Goal: Connect with others: Participate in discussion

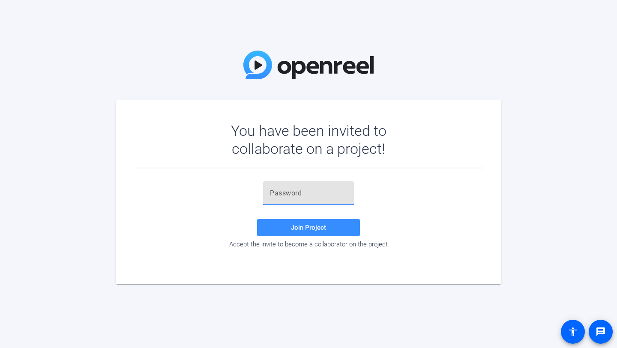
click at [287, 189] on input "text" at bounding box center [308, 193] width 77 height 10
paste input "[URu54"
type input "[URu54"
click at [294, 217] on div "[URu54 Join Project Accept the invite to become a collaborator on the project" at bounding box center [309, 214] width 352 height 67
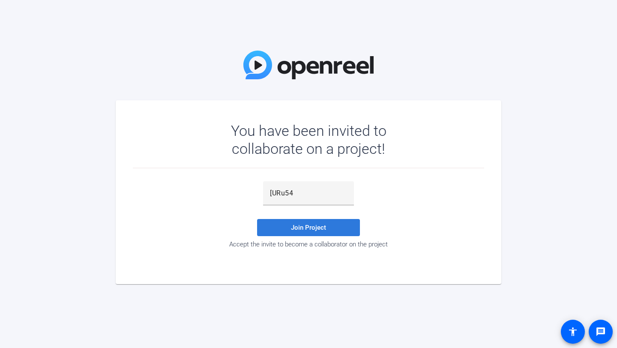
click at [303, 229] on span "Join Project" at bounding box center [308, 228] width 35 height 8
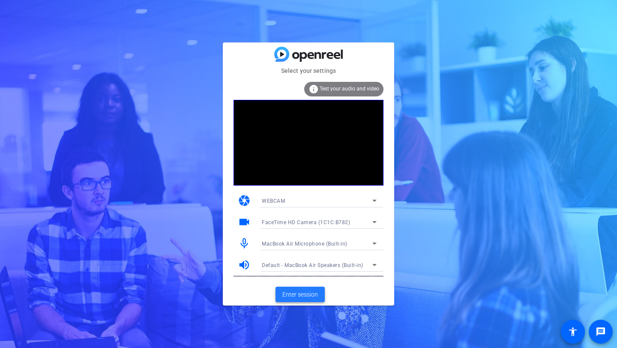
click at [304, 294] on span "Enter session" at bounding box center [301, 294] width 36 height 9
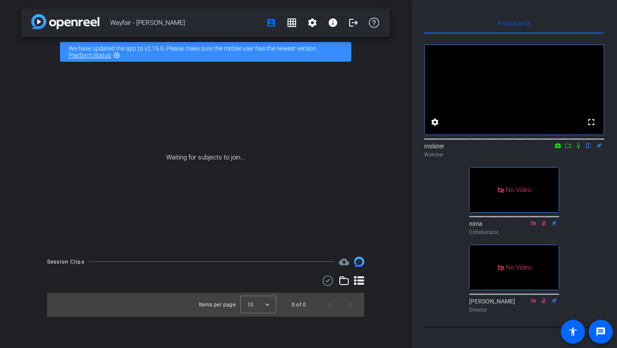
click at [117, 56] on mat-icon "highlight_off" at bounding box center [116, 55] width 7 height 7
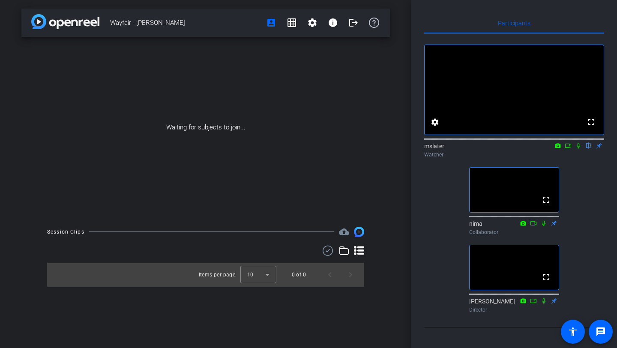
scroll to position [48, 0]
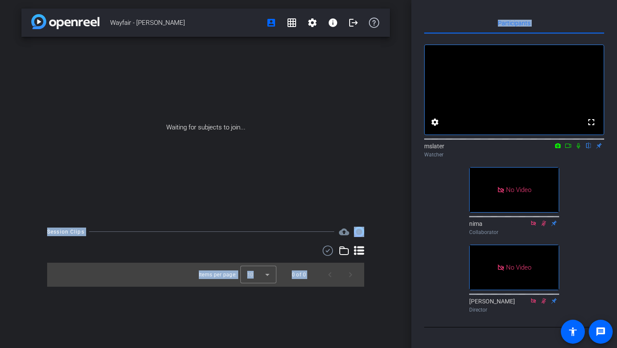
drag, startPoint x: 423, startPoint y: 133, endPoint x: 351, endPoint y: 129, distance: 72.6
click at [351, 129] on div "Wayfair - [PERSON_NAME] account_box grid_on settings info logout Waiting for su…" at bounding box center [308, 174] width 617 height 348
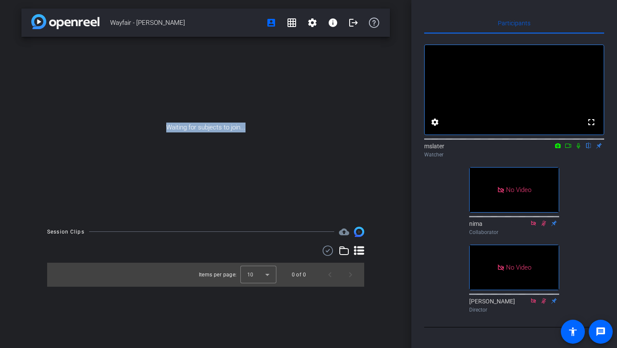
drag, startPoint x: 336, startPoint y: 119, endPoint x: 332, endPoint y: 116, distance: 4.9
click at [332, 116] on div "Waiting for subjects to join..." at bounding box center [205, 127] width 369 height 181
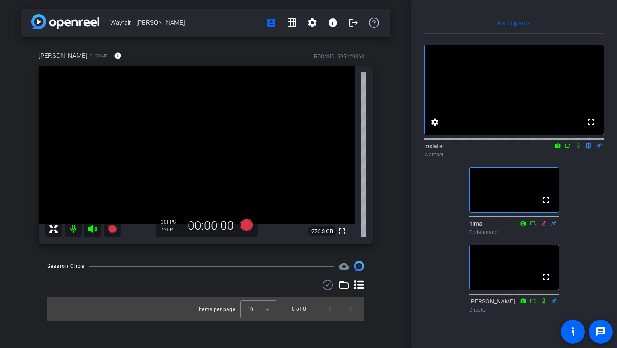
click at [570, 144] on icon at bounding box center [568, 146] width 6 height 4
click at [589, 143] on icon at bounding box center [589, 146] width 7 height 6
click at [186, 155] on video at bounding box center [197, 145] width 316 height 158
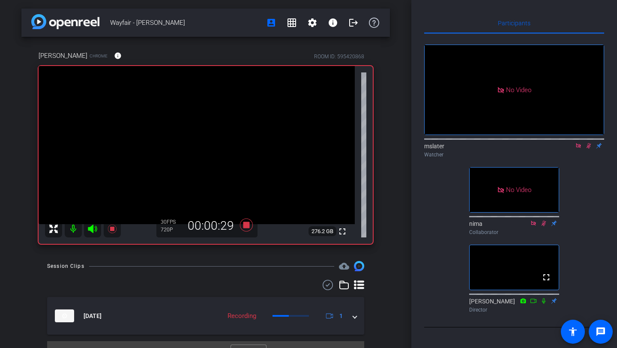
click at [534, 226] on icon at bounding box center [533, 223] width 5 height 5
click at [579, 143] on icon at bounding box center [578, 146] width 7 height 6
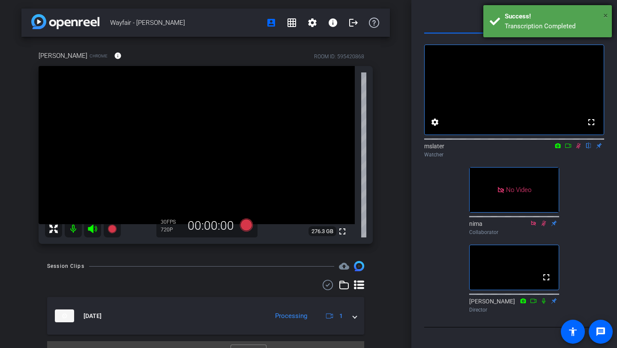
click at [607, 17] on span "×" at bounding box center [606, 15] width 5 height 10
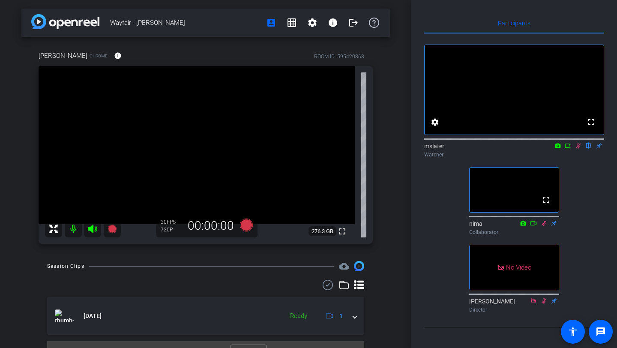
click at [577, 143] on icon at bounding box center [578, 146] width 7 height 6
click at [575, 143] on icon at bounding box center [578, 146] width 7 height 6
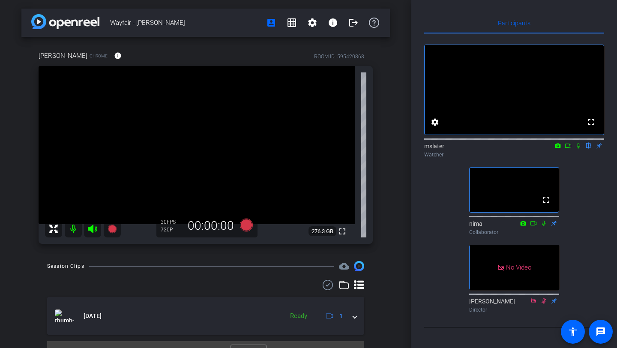
scroll to position [0, 0]
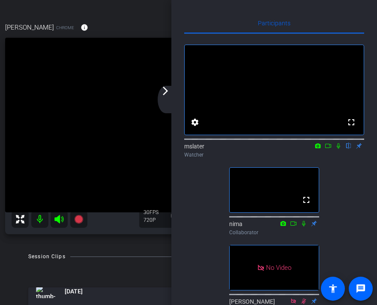
click at [164, 96] on div "arrow_back_ios_new arrow_forward_ios" at bounding box center [167, 99] width 18 height 27
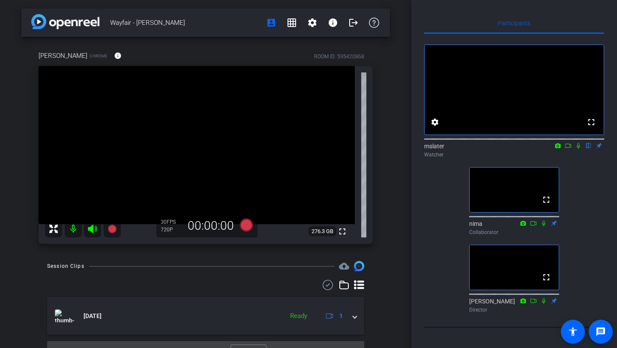
click at [578, 149] on icon at bounding box center [578, 146] width 7 height 6
click at [577, 149] on icon at bounding box center [578, 146] width 7 height 6
click at [576, 149] on icon at bounding box center [578, 146] width 7 height 6
